Goal: Register for event/course

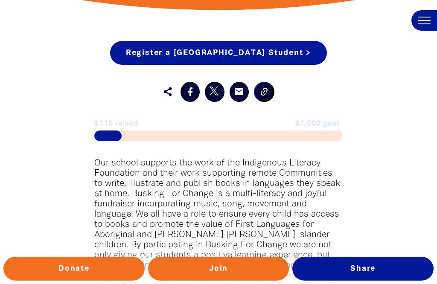
scroll to position [394, 0]
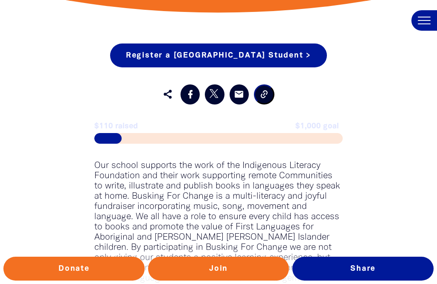
click at [113, 135] on span at bounding box center [107, 138] width 27 height 11
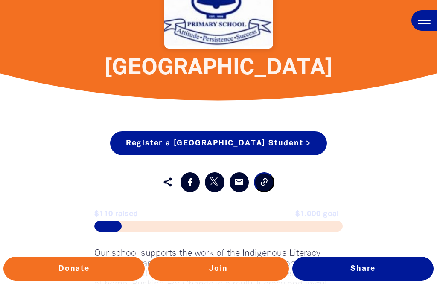
scroll to position [307, 0]
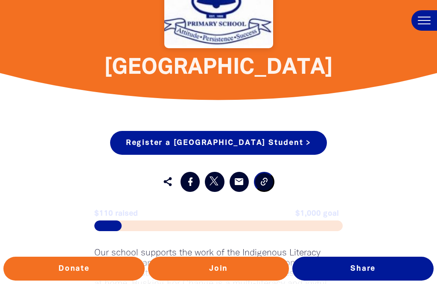
click at [324, 143] on link "Register a [GEOGRAPHIC_DATA] Student >" at bounding box center [218, 143] width 217 height 24
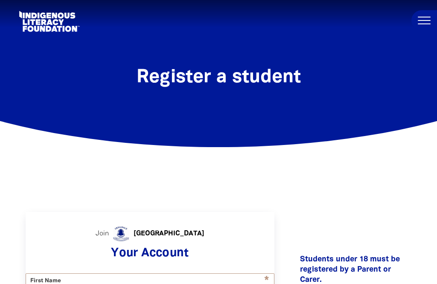
select select "AU"
